Goal: Task Accomplishment & Management: Complete application form

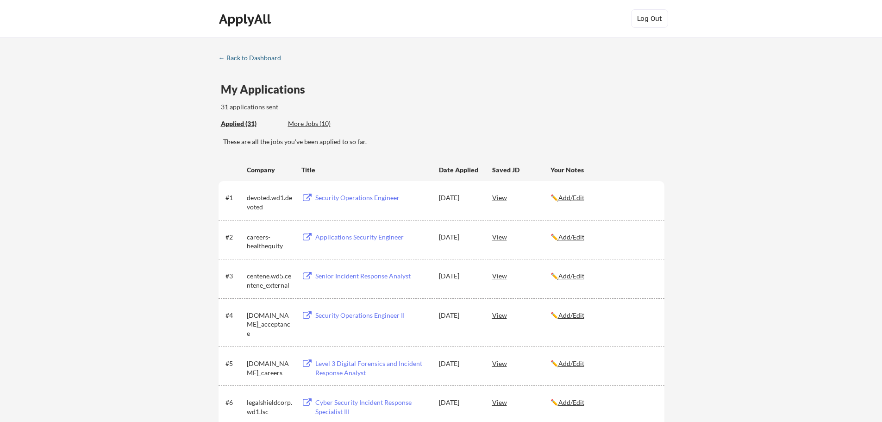
click at [243, 58] on div "← Back to Dashboard" at bounding box center [253, 58] width 69 height 6
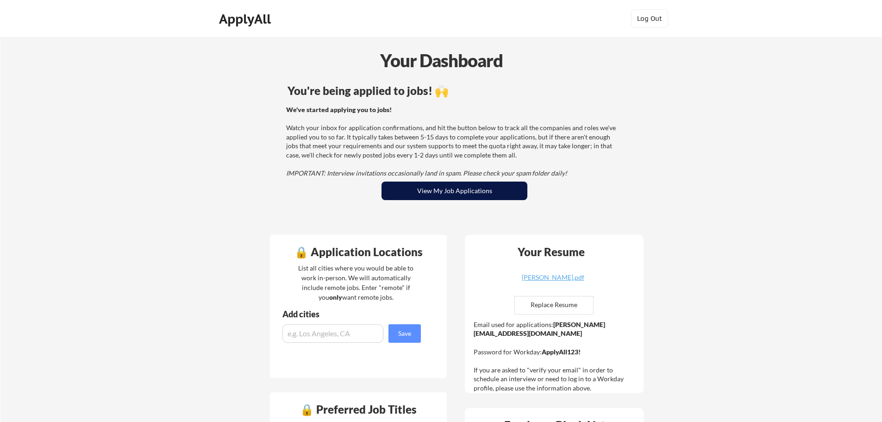
click at [437, 192] on button "View My Job Applications" at bounding box center [455, 191] width 146 height 19
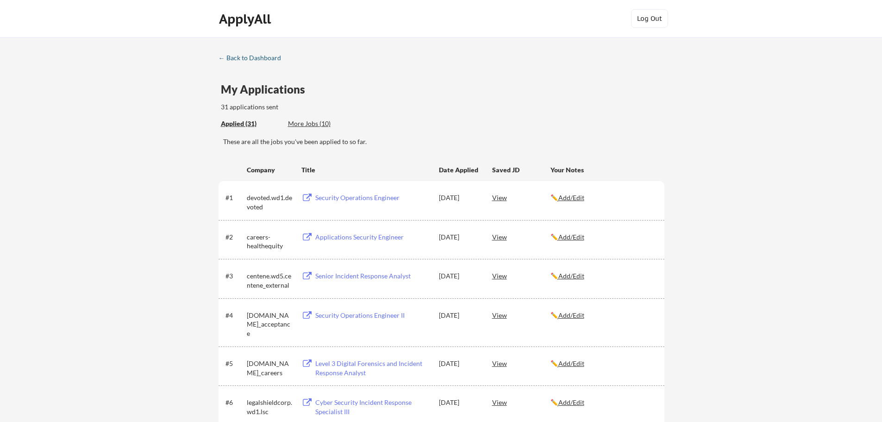
click at [239, 55] on div "← Back to Dashboard" at bounding box center [253, 58] width 69 height 6
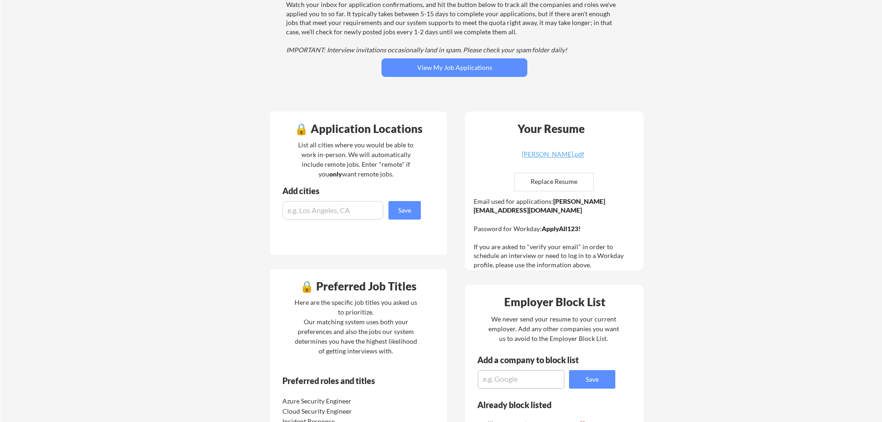
scroll to position [139, 0]
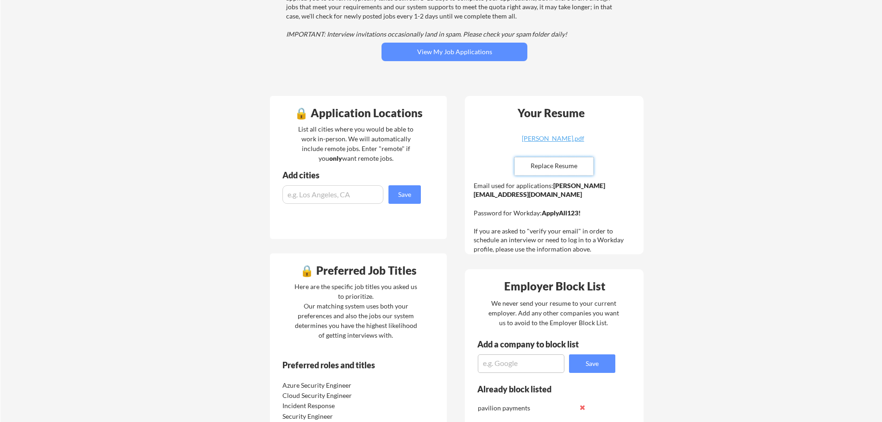
click at [571, 168] on input "file" at bounding box center [554, 166] width 78 height 18
type input "C:\fakepath\Duy Vo.pdf"
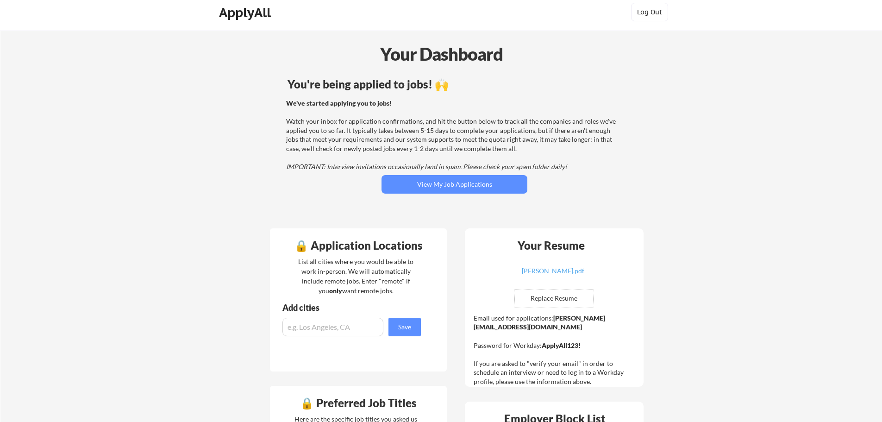
scroll to position [0, 0]
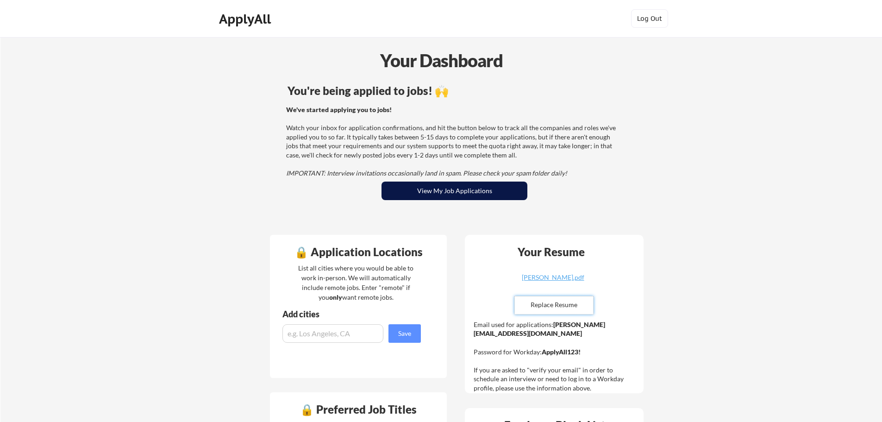
click at [476, 189] on button "View My Job Applications" at bounding box center [455, 191] width 146 height 19
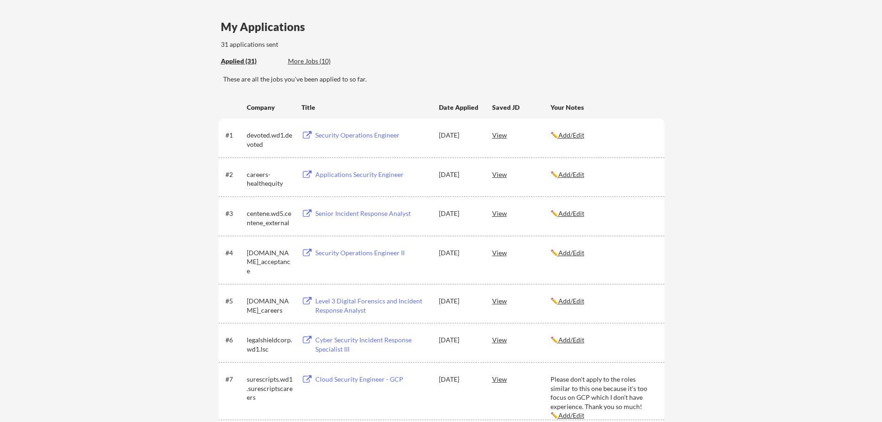
scroll to position [46, 0]
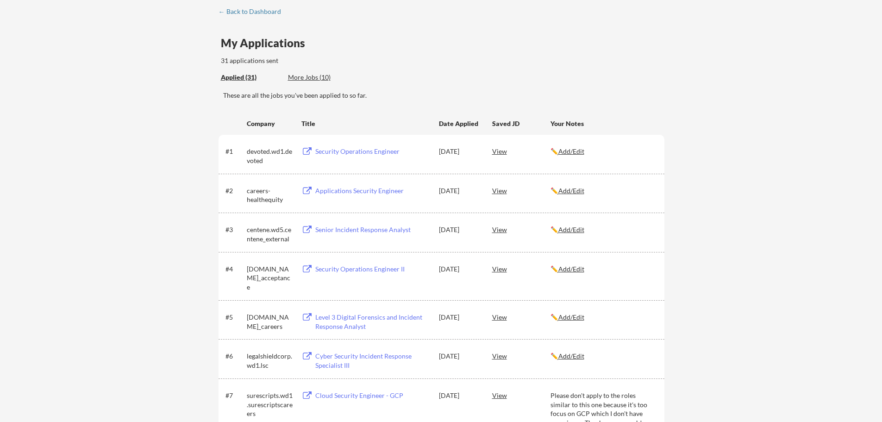
click at [366, 151] on div "Security Operations Engineer" at bounding box center [372, 151] width 115 height 9
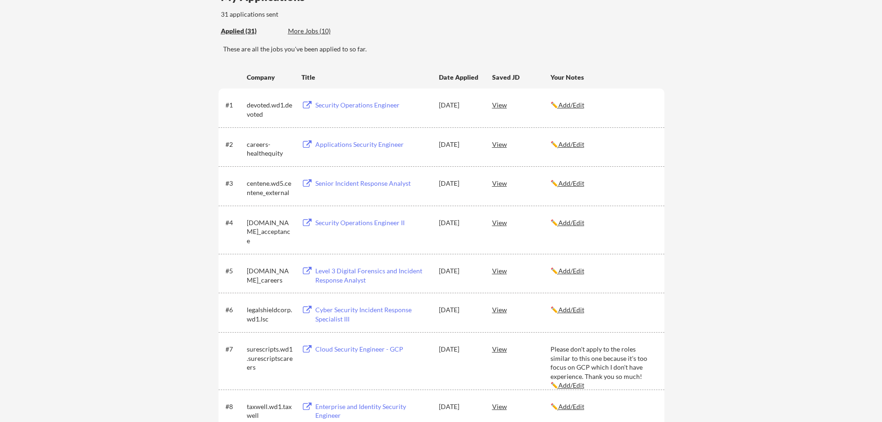
click at [339, 142] on div "Applications Security Engineer" at bounding box center [372, 144] width 115 height 9
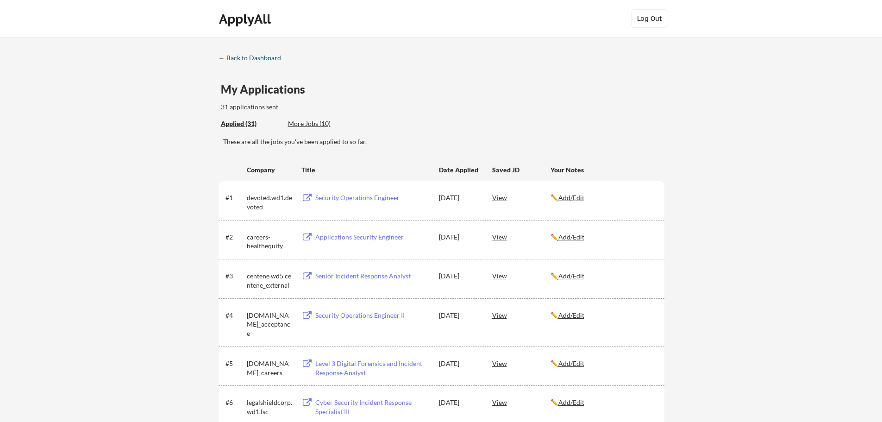
click at [257, 56] on div "← Back to Dashboard" at bounding box center [253, 58] width 69 height 6
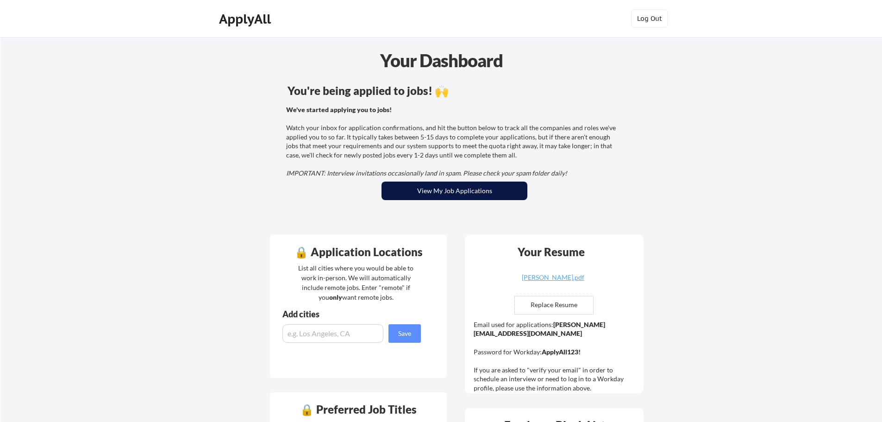
click at [474, 193] on button "View My Job Applications" at bounding box center [455, 191] width 146 height 19
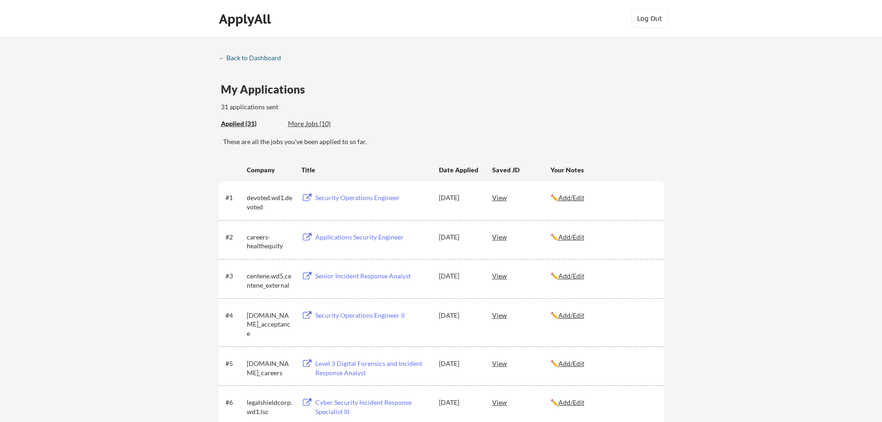
click at [262, 58] on div "← Back to Dashboard" at bounding box center [253, 58] width 69 height 6
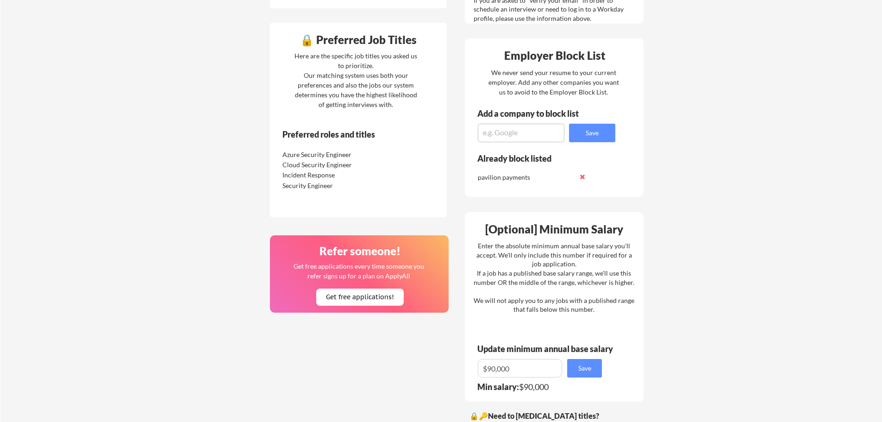
scroll to position [371, 0]
